Goal: Book appointment/travel/reservation

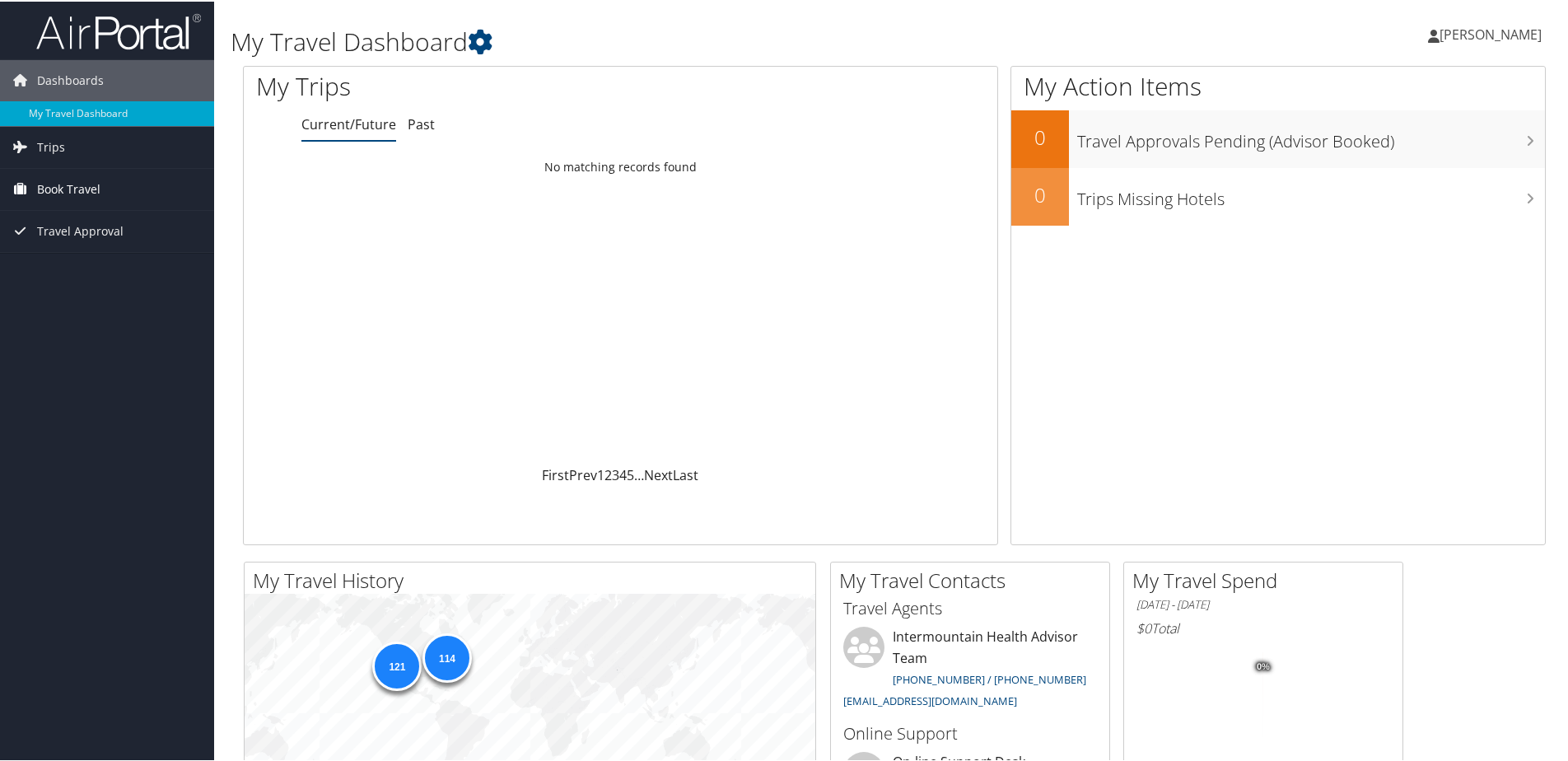
click at [79, 183] on span "Book Travel" at bounding box center [68, 187] width 64 height 41
click at [120, 271] on link "Book/Manage Online Trips" at bounding box center [107, 270] width 214 height 25
